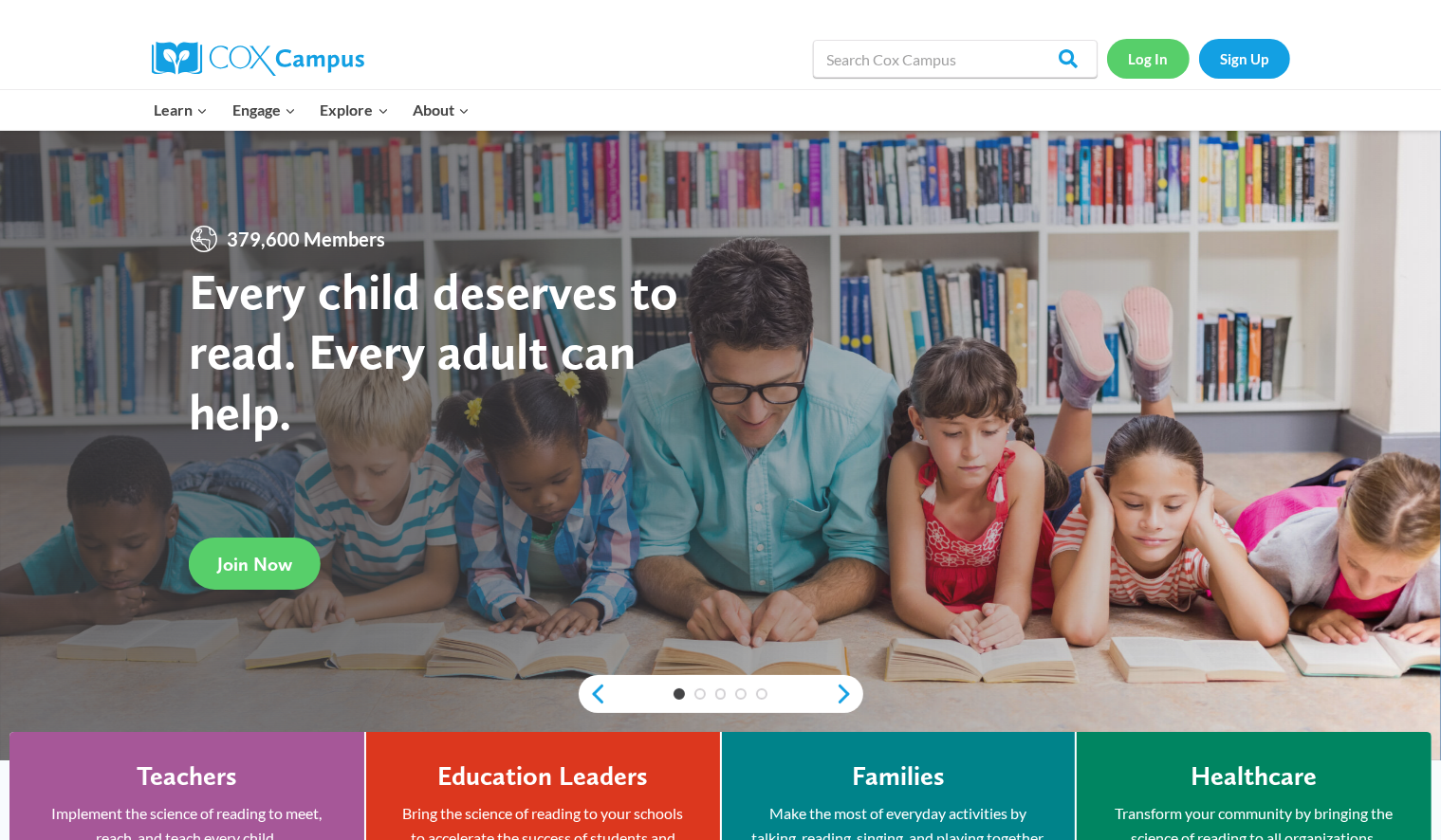
click at [753, 63] on link "Log In" at bounding box center [1148, 58] width 82 height 39
click at [753, 59] on link "Log In" at bounding box center [1148, 58] width 82 height 39
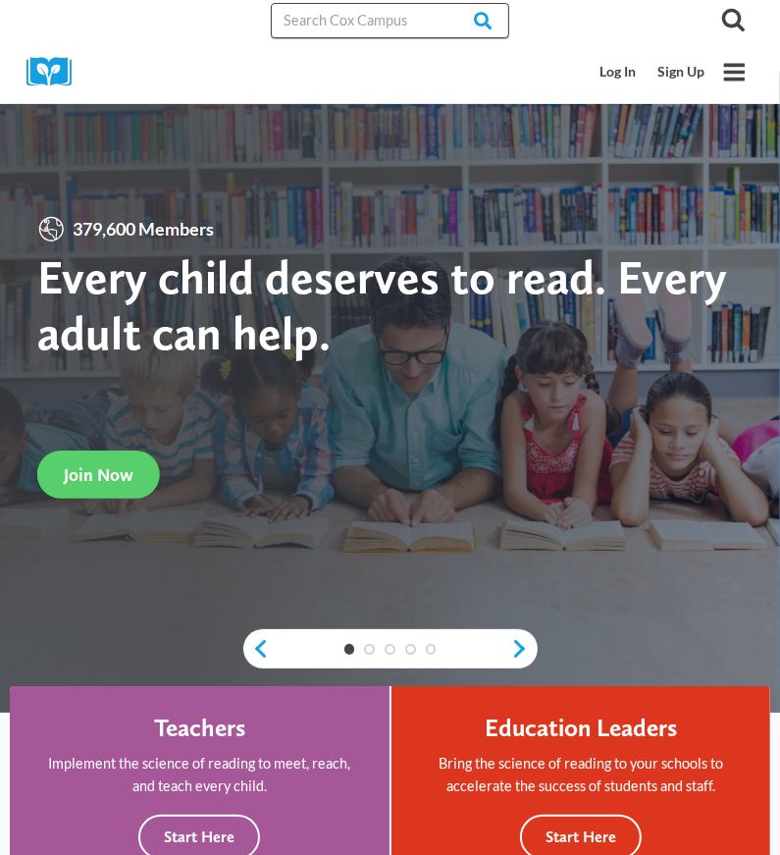
click at [389, 19] on input "Search in [URL][DOMAIN_NAME]" at bounding box center [390, 20] width 239 height 35
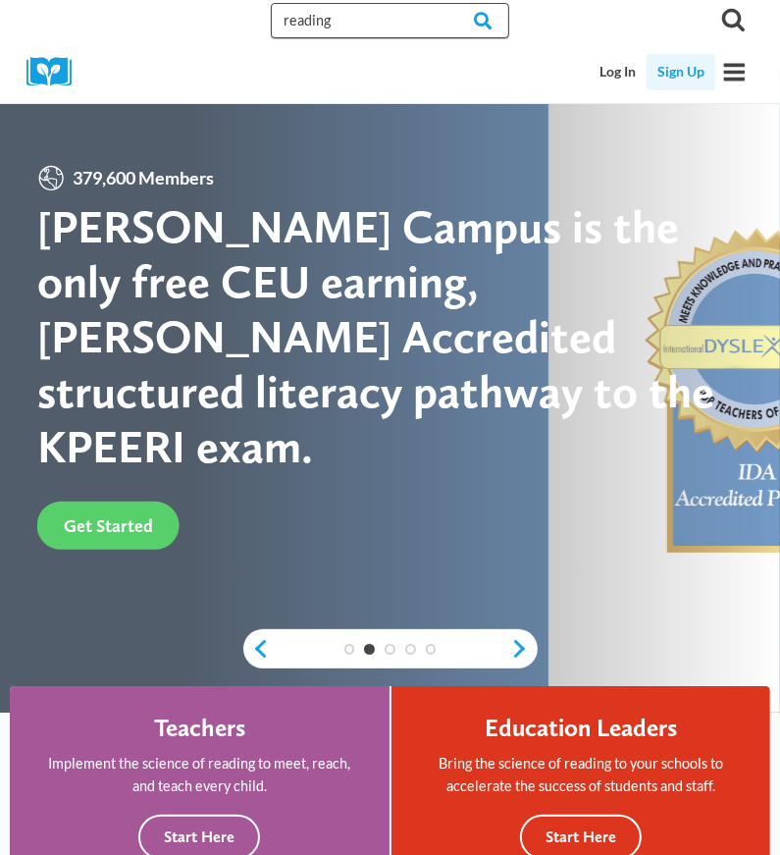
type input "reading"
click at [683, 77] on link "Sign Up" at bounding box center [681, 72] width 69 height 36
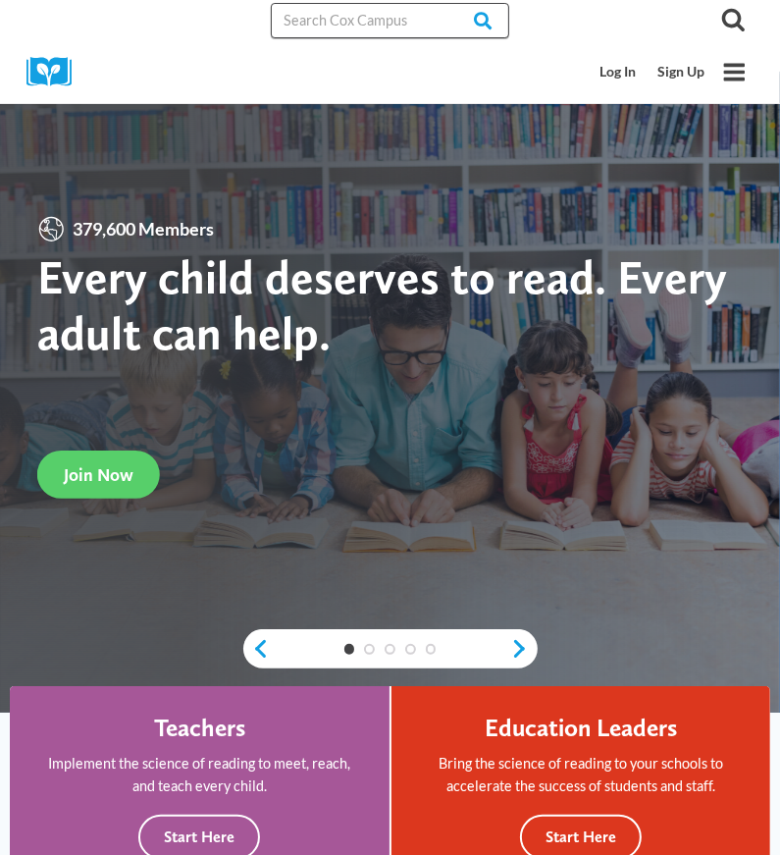
click at [374, 26] on input "Search in [URL][DOMAIN_NAME]" at bounding box center [390, 20] width 239 height 35
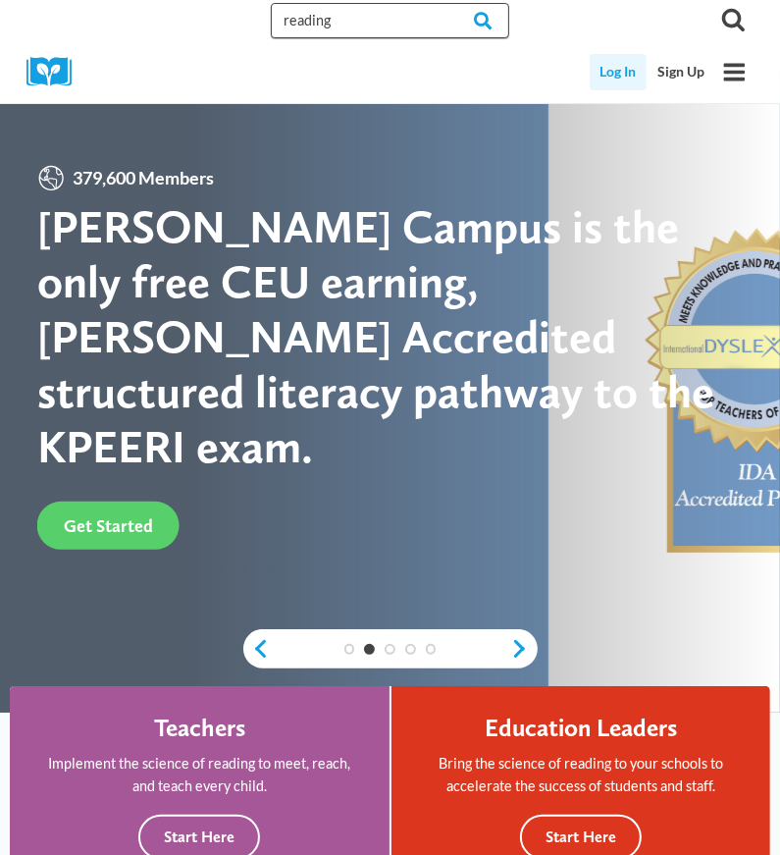
type input "reading"
click at [624, 65] on link "Log In" at bounding box center [619, 72] width 58 height 36
